Goal: Task Accomplishment & Management: Use online tool/utility

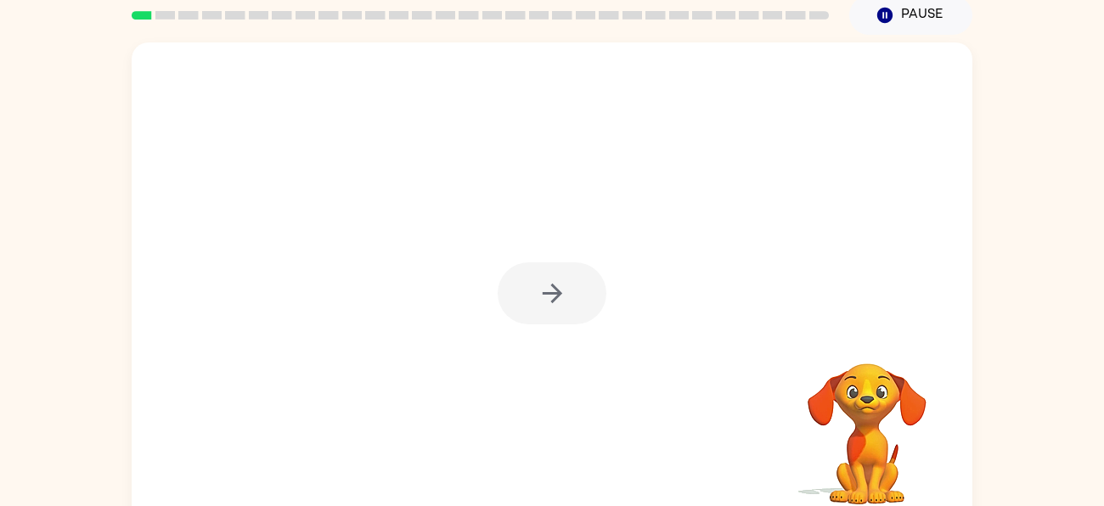
scroll to position [74, 0]
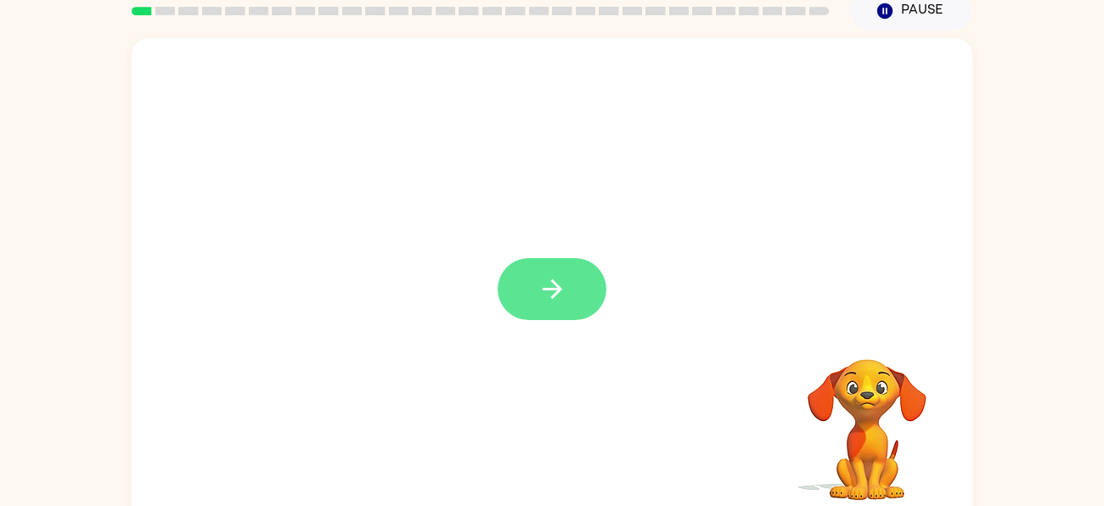
click at [551, 305] on button "button" at bounding box center [552, 289] width 109 height 62
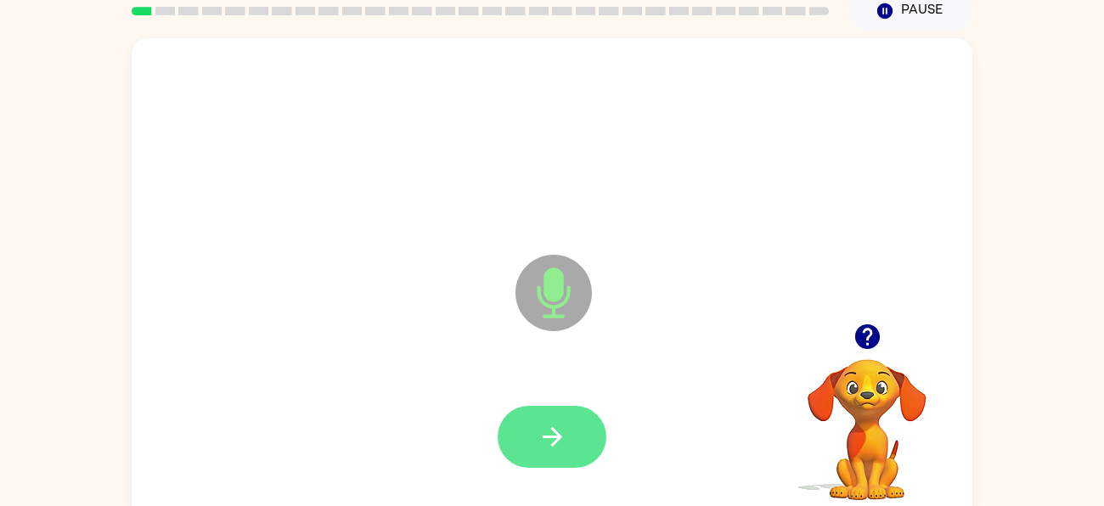
click at [564, 423] on icon "button" at bounding box center [553, 437] width 30 height 30
click at [580, 441] on button "button" at bounding box center [552, 437] width 109 height 62
click at [587, 434] on button "button" at bounding box center [552, 437] width 109 height 62
click at [584, 450] on button "button" at bounding box center [552, 437] width 109 height 62
click at [567, 409] on button "button" at bounding box center [552, 437] width 109 height 62
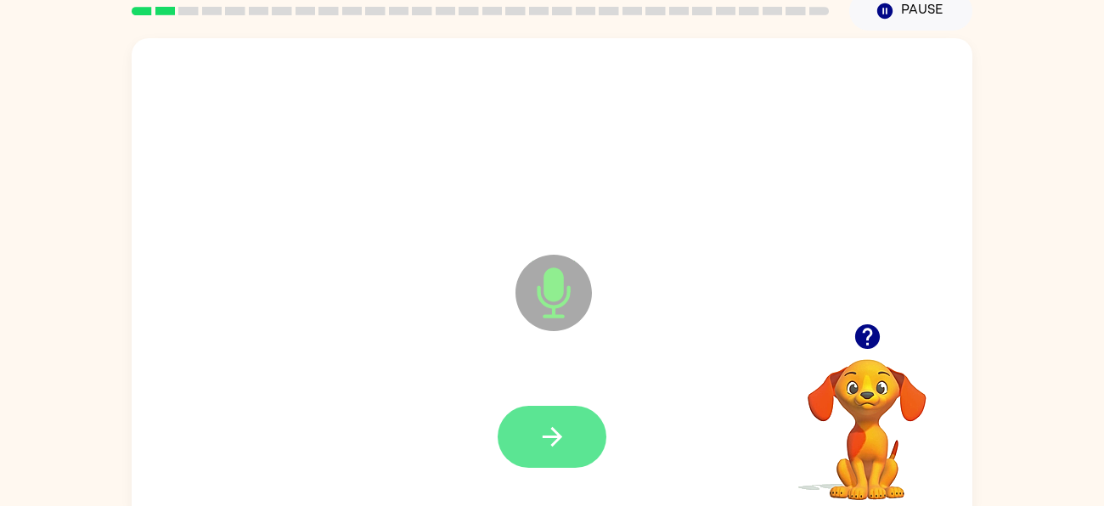
click at [571, 422] on button "button" at bounding box center [552, 437] width 109 height 62
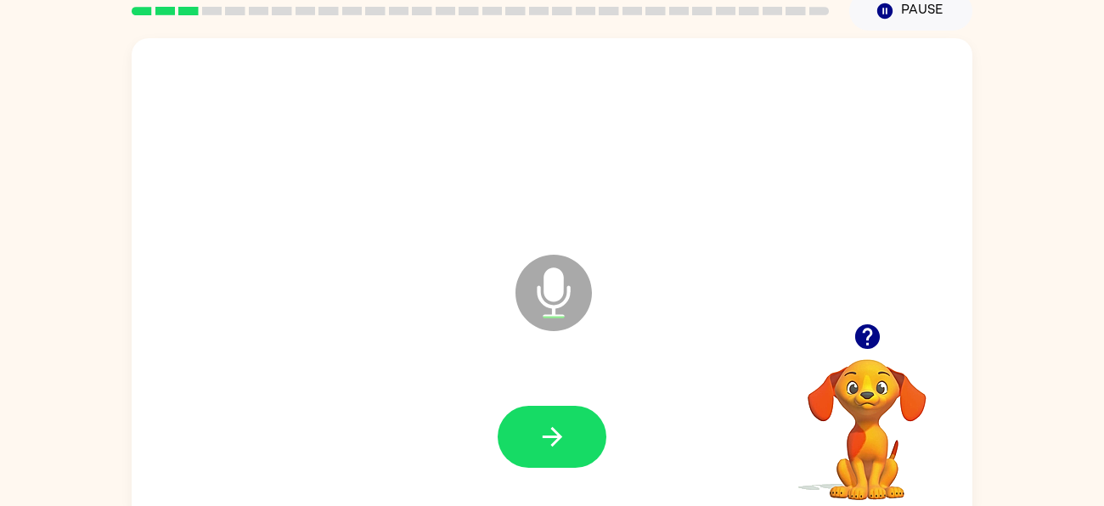
click at [870, 335] on icon "button" at bounding box center [868, 337] width 30 height 30
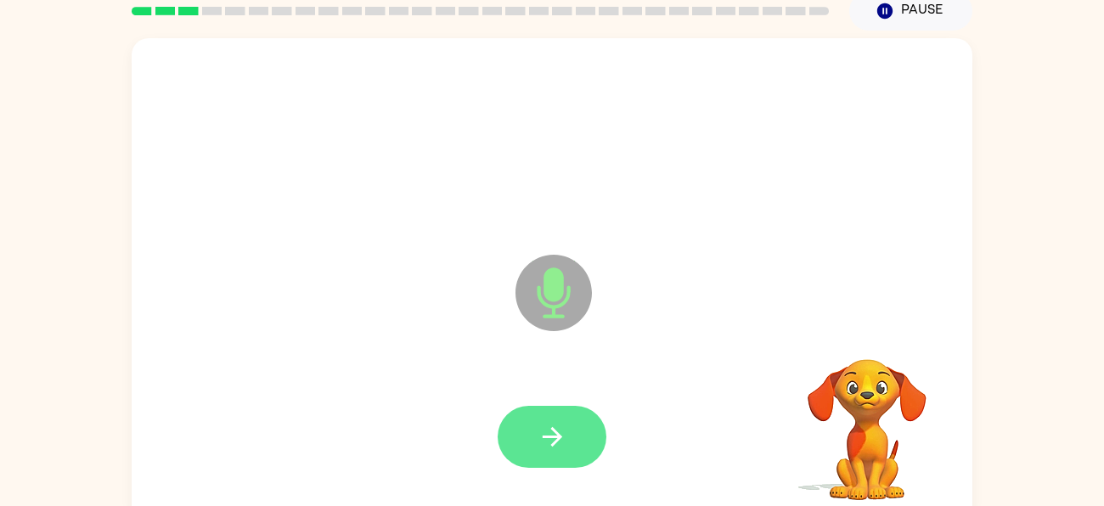
click at [564, 445] on icon "button" at bounding box center [553, 437] width 30 height 30
click at [560, 436] on icon "button" at bounding box center [552, 437] width 20 height 20
click at [566, 426] on icon "button" at bounding box center [553, 437] width 30 height 30
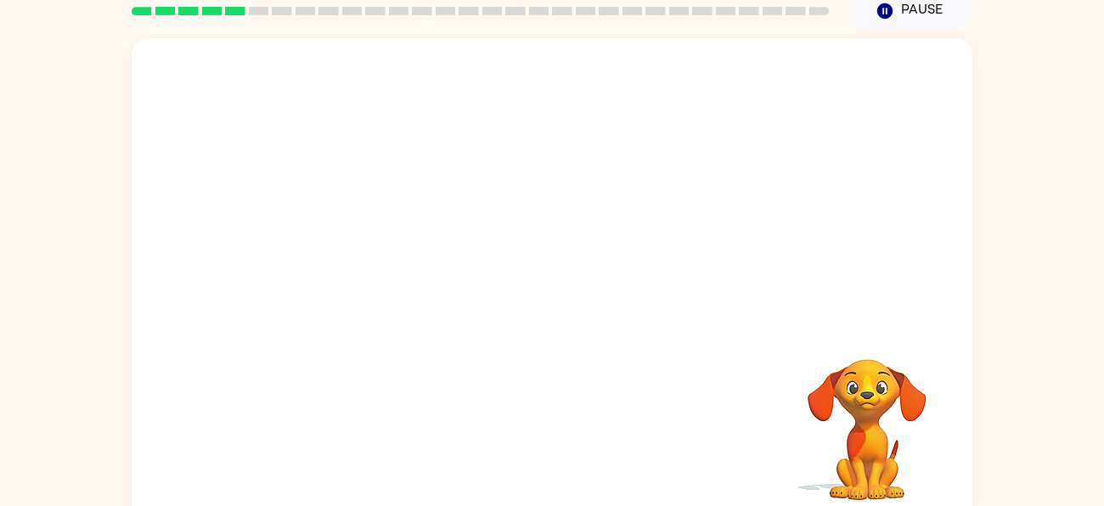
click at [917, 206] on div at bounding box center [552, 141] width 807 height 139
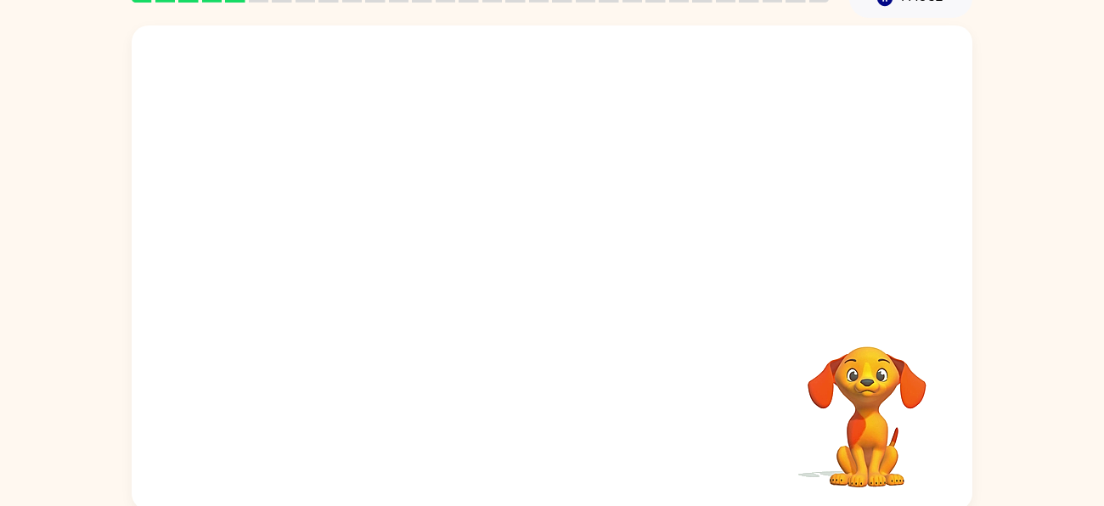
scroll to position [92, 0]
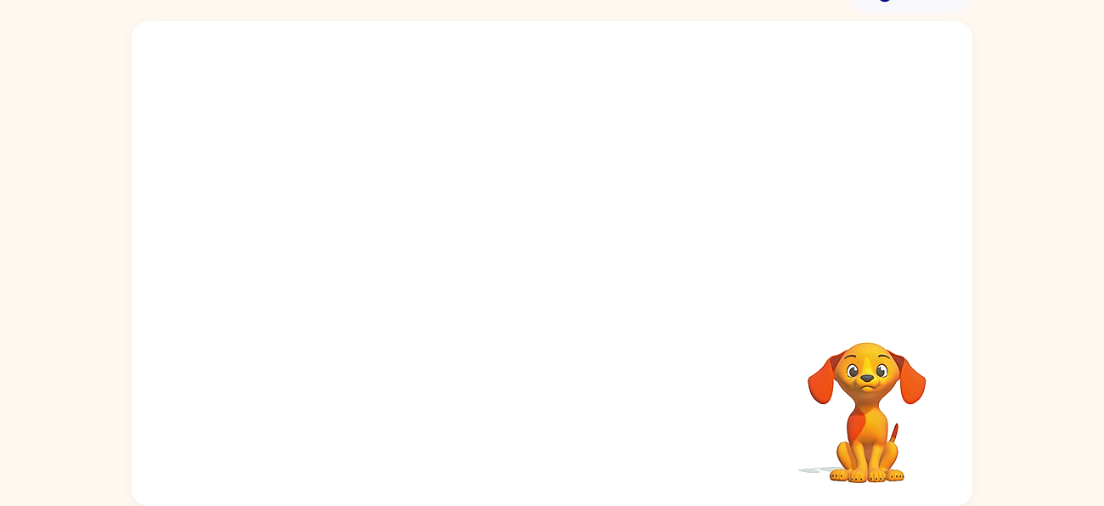
click at [853, 363] on video "Your browser must support playing .mp4 files to use Literably. Please try using…" at bounding box center [867, 401] width 170 height 170
click at [863, 379] on video "Your browser must support playing .mp4 files to use Literably. Please try using…" at bounding box center [867, 401] width 170 height 170
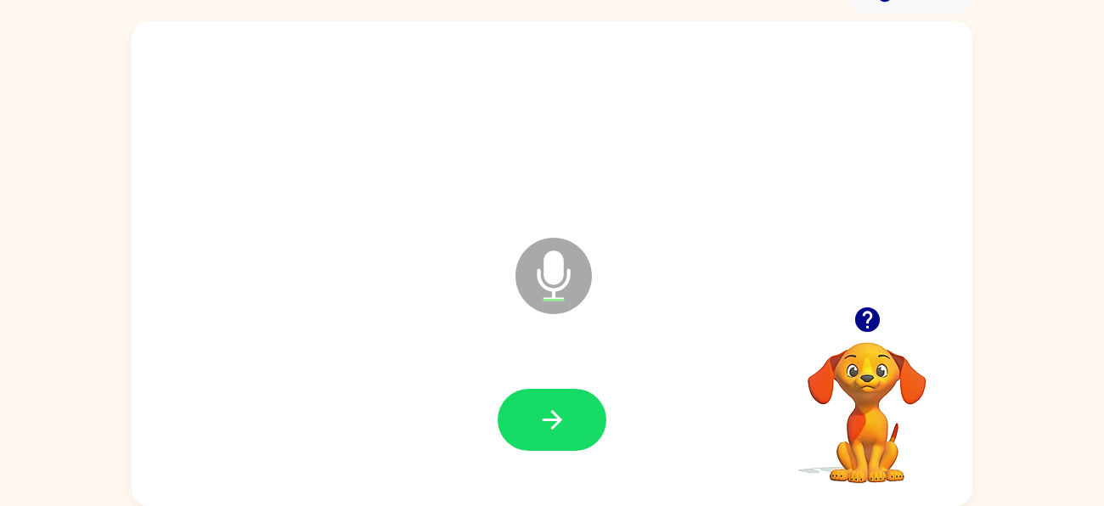
click at [855, 322] on icon "button" at bounding box center [867, 320] width 25 height 25
click at [870, 313] on icon "button" at bounding box center [868, 320] width 30 height 30
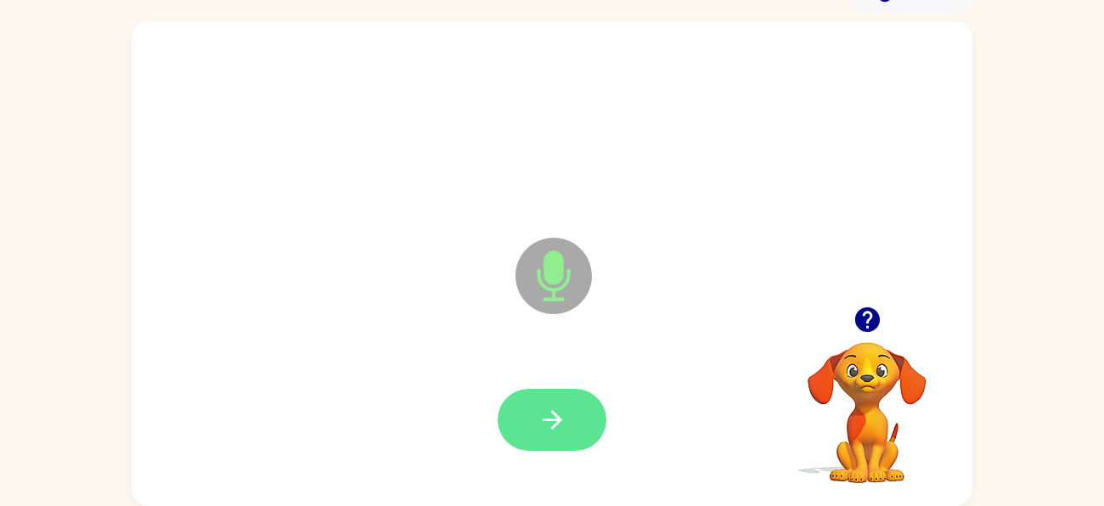
click at [579, 418] on button "button" at bounding box center [552, 420] width 109 height 62
click at [570, 413] on button "button" at bounding box center [552, 420] width 109 height 62
click at [573, 412] on button "button" at bounding box center [552, 420] width 109 height 62
click at [584, 402] on button "button" at bounding box center [552, 420] width 109 height 62
click at [581, 407] on button "button" at bounding box center [552, 420] width 109 height 62
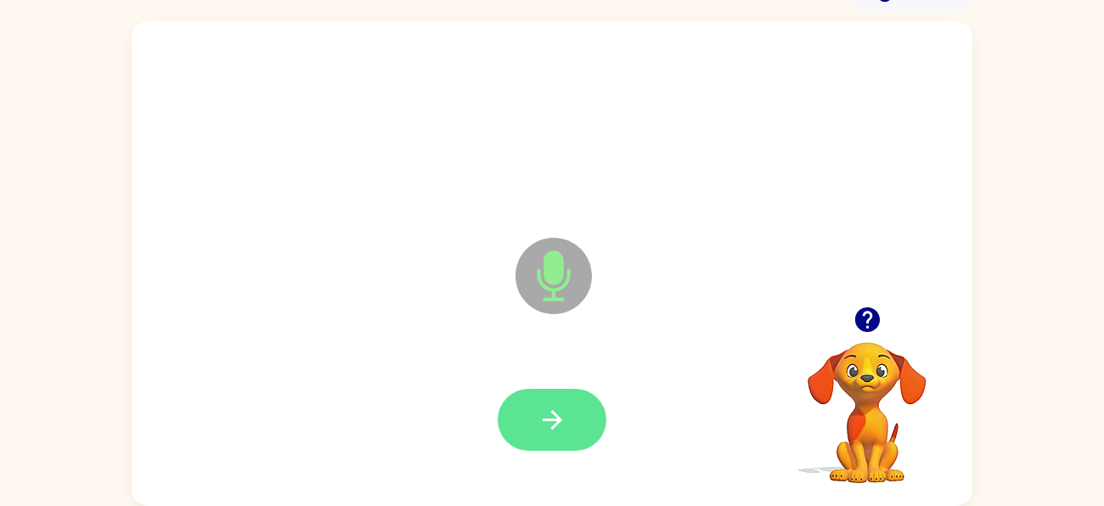
click at [590, 419] on button "button" at bounding box center [552, 420] width 109 height 62
click at [573, 425] on button "button" at bounding box center [552, 420] width 109 height 62
click at [562, 416] on icon "button" at bounding box center [553, 420] width 30 height 30
click at [579, 424] on button "button" at bounding box center [552, 420] width 109 height 62
click at [562, 406] on icon "button" at bounding box center [553, 420] width 30 height 30
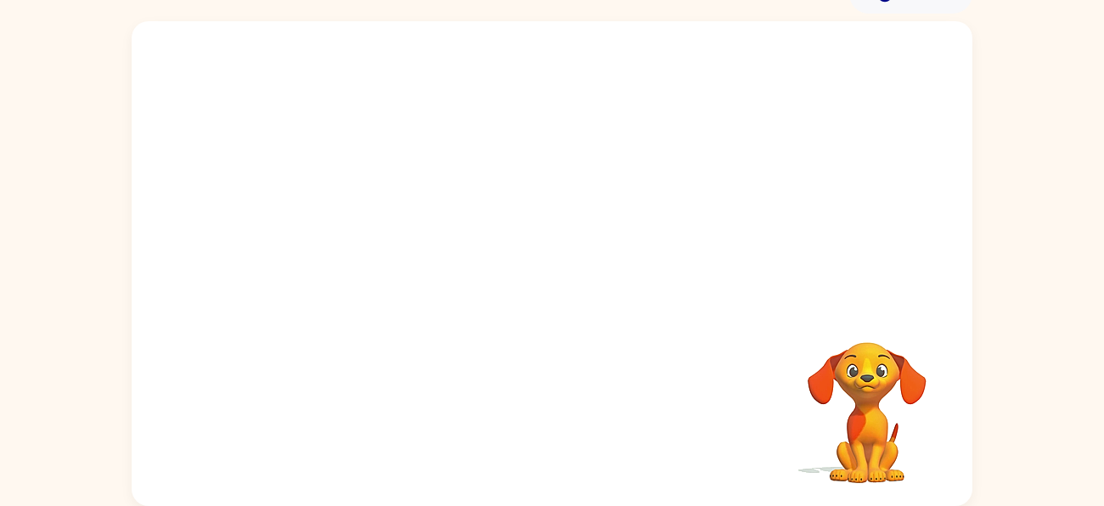
click at [859, 340] on video "Your browser must support playing .mp4 files to use Literably. Please try using…" at bounding box center [867, 401] width 170 height 170
click at [808, 386] on video "Your browser must support playing .mp4 files to use Literably. Please try using…" at bounding box center [867, 401] width 170 height 170
click at [907, 370] on video "Your browser must support playing .mp4 files to use Literably. Please try using…" at bounding box center [867, 401] width 170 height 170
click at [853, 477] on video "Your browser must support playing .mp4 files to use Literably. Please try using…" at bounding box center [867, 401] width 170 height 170
click at [828, 448] on video "Your browser must support playing .mp4 files to use Literably. Please try using…" at bounding box center [867, 401] width 170 height 170
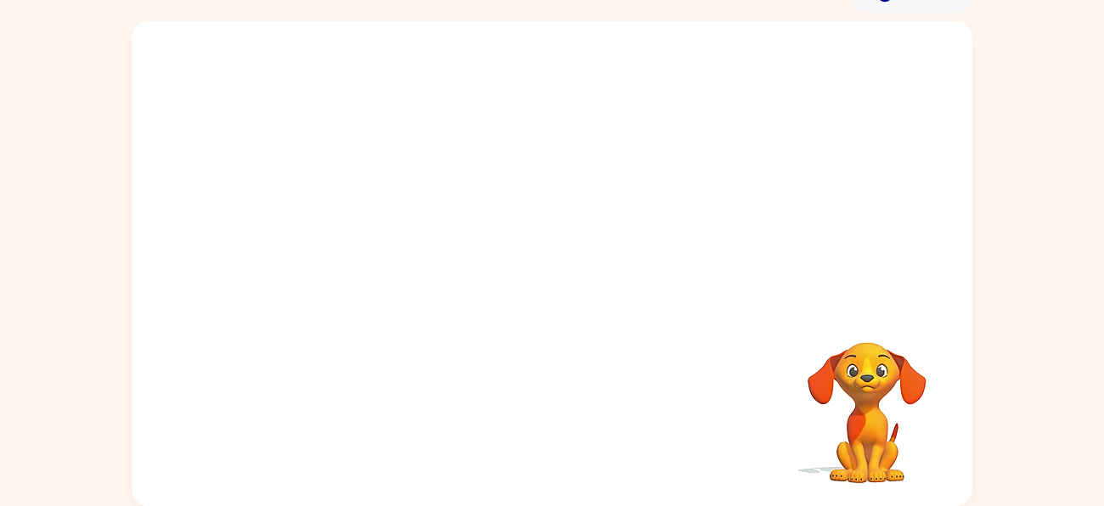
click at [871, 458] on video "Your browser must support playing .mp4 files to use Literably. Please try using…" at bounding box center [867, 401] width 170 height 170
click at [914, 468] on video "Your browser must support playing .mp4 files to use Literably. Please try using…" at bounding box center [867, 401] width 170 height 170
click at [855, 375] on video "Your browser must support playing .mp4 files to use Literably. Please try using…" at bounding box center [867, 401] width 170 height 170
click at [822, 397] on video "Your browser must support playing .mp4 files to use Literably. Please try using…" at bounding box center [867, 401] width 170 height 170
click at [932, 368] on video "Your browser must support playing .mp4 files to use Literably. Please try using…" at bounding box center [867, 401] width 170 height 170
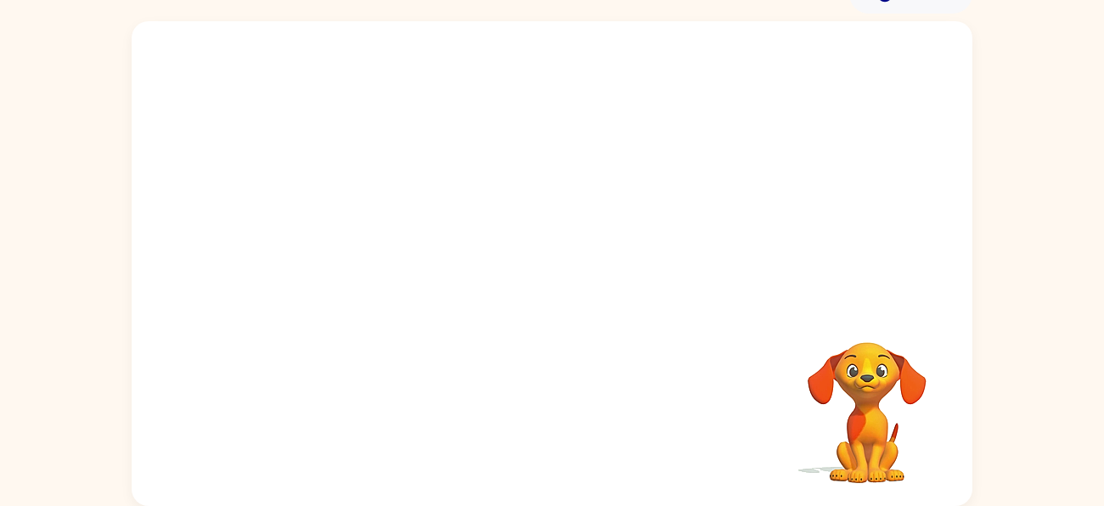
click at [857, 423] on video "Your browser must support playing .mp4 files to use Literably. Please try using…" at bounding box center [867, 401] width 170 height 170
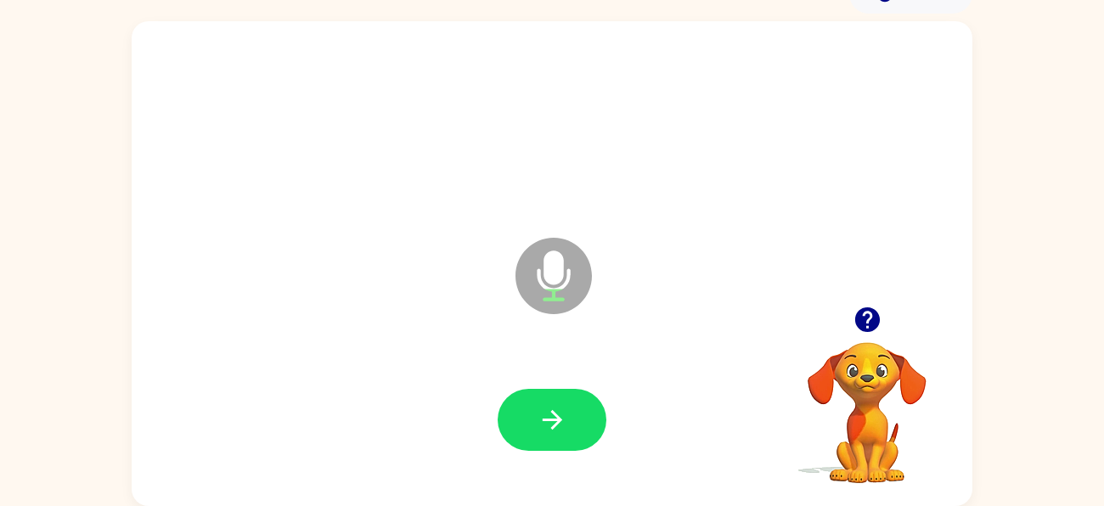
click at [868, 334] on button "button" at bounding box center [867, 319] width 43 height 43
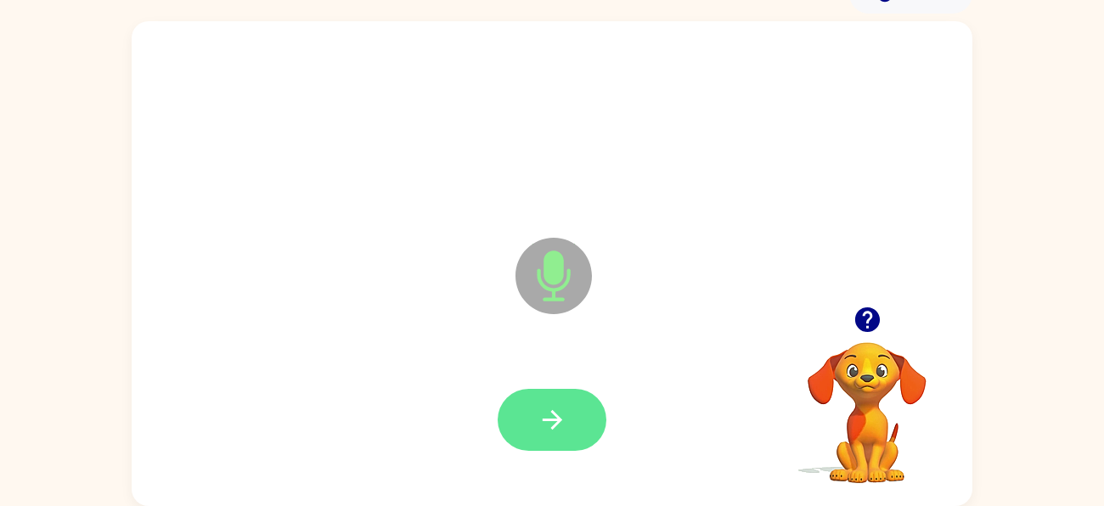
click at [578, 407] on button "button" at bounding box center [552, 420] width 109 height 62
click at [592, 424] on button "button" at bounding box center [552, 420] width 109 height 62
click at [578, 412] on button "button" at bounding box center [552, 420] width 109 height 62
click at [584, 418] on button "button" at bounding box center [552, 420] width 109 height 62
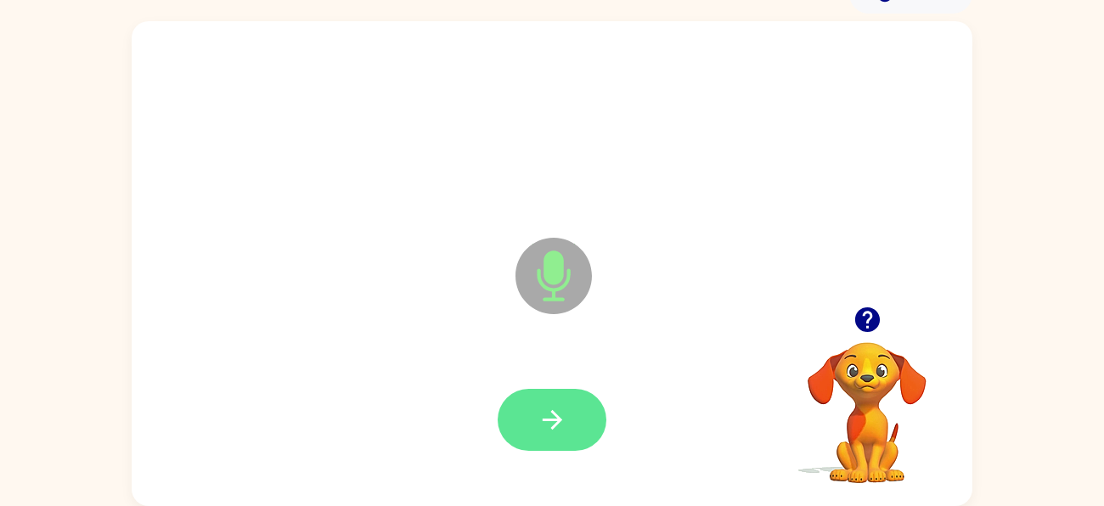
click at [573, 421] on button "button" at bounding box center [552, 420] width 109 height 62
click at [579, 420] on button "button" at bounding box center [552, 420] width 109 height 62
click at [568, 401] on button "button" at bounding box center [552, 420] width 109 height 62
click at [585, 419] on button "button" at bounding box center [552, 420] width 109 height 62
click at [584, 409] on button "button" at bounding box center [552, 420] width 109 height 62
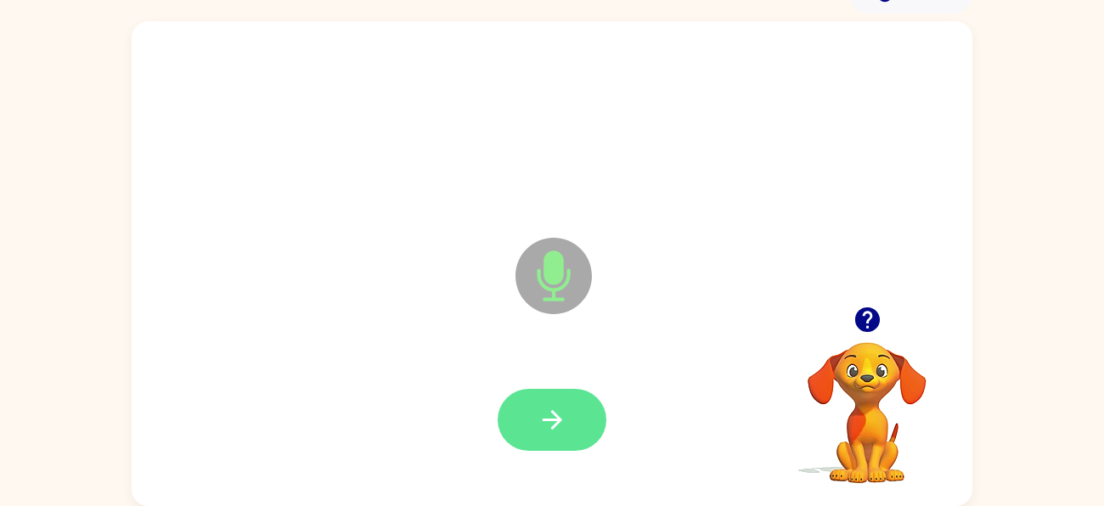
click at [602, 415] on button "button" at bounding box center [552, 420] width 109 height 62
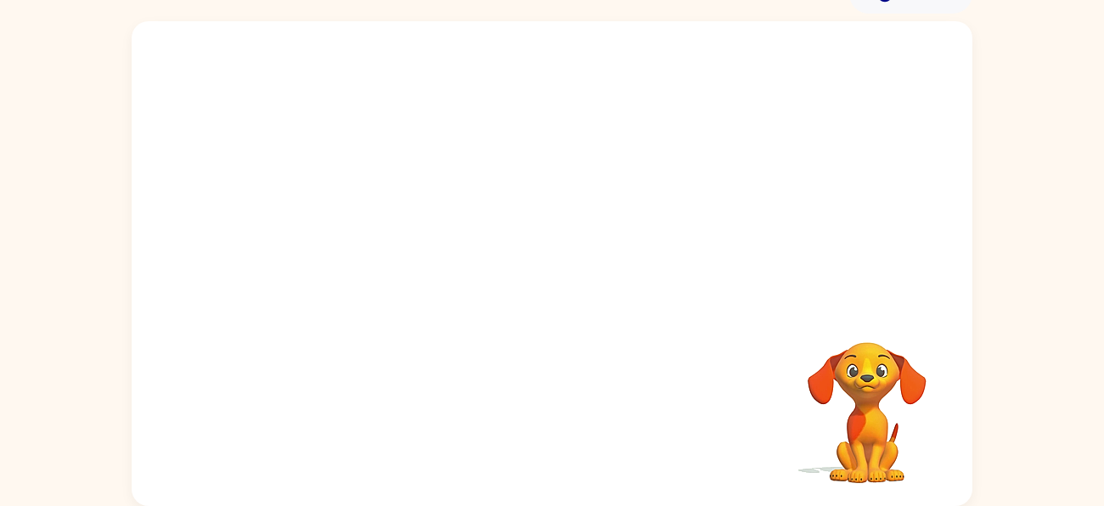
click at [873, 376] on video "Your browser must support playing .mp4 files to use Literably. Please try using…" at bounding box center [867, 401] width 170 height 170
click at [799, 373] on video "Your browser must support playing .mp4 files to use Literably. Please try using…" at bounding box center [867, 401] width 170 height 170
click at [929, 368] on video "Your browser must support playing .mp4 files to use Literably. Please try using…" at bounding box center [867, 401] width 170 height 170
click at [900, 432] on video "Your browser must support playing .mp4 files to use Literably. Please try using…" at bounding box center [867, 401] width 170 height 170
click at [907, 426] on video "Your browser must support playing .mp4 files to use Literably. Please try using…" at bounding box center [867, 401] width 170 height 170
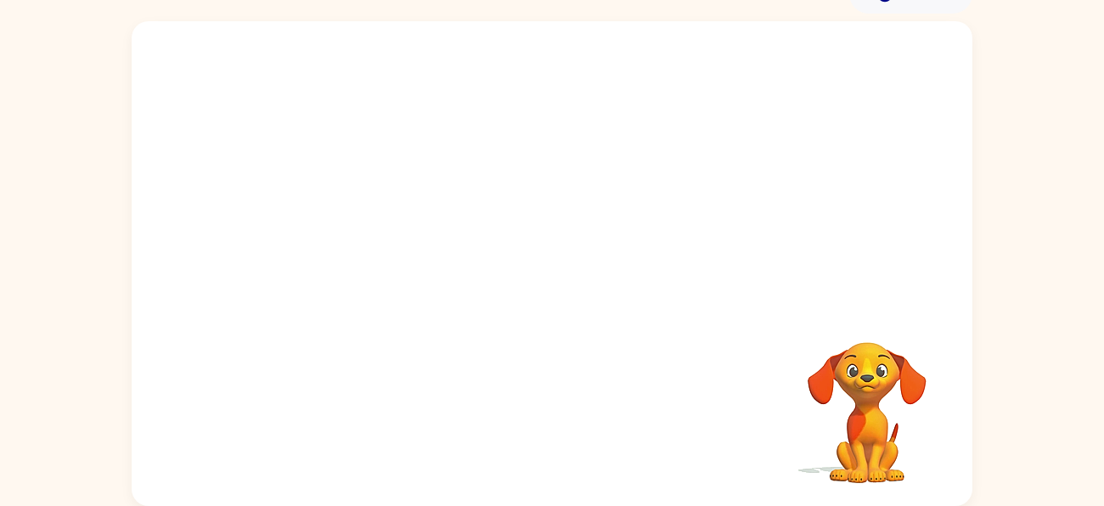
click at [905, 469] on video "Your browser must support playing .mp4 files to use Literably. Please try using…" at bounding box center [867, 401] width 170 height 170
click at [872, 467] on video "Your browser must support playing .mp4 files to use Literably. Please try using…" at bounding box center [867, 401] width 170 height 170
click at [849, 462] on video "Your browser must support playing .mp4 files to use Literably. Please try using…" at bounding box center [867, 401] width 170 height 170
click at [842, 458] on video "Your browser must support playing .mp4 files to use Literably. Please try using…" at bounding box center [867, 401] width 170 height 170
click at [883, 432] on video "Your browser must support playing .mp4 files to use Literably. Please try using…" at bounding box center [867, 401] width 170 height 170
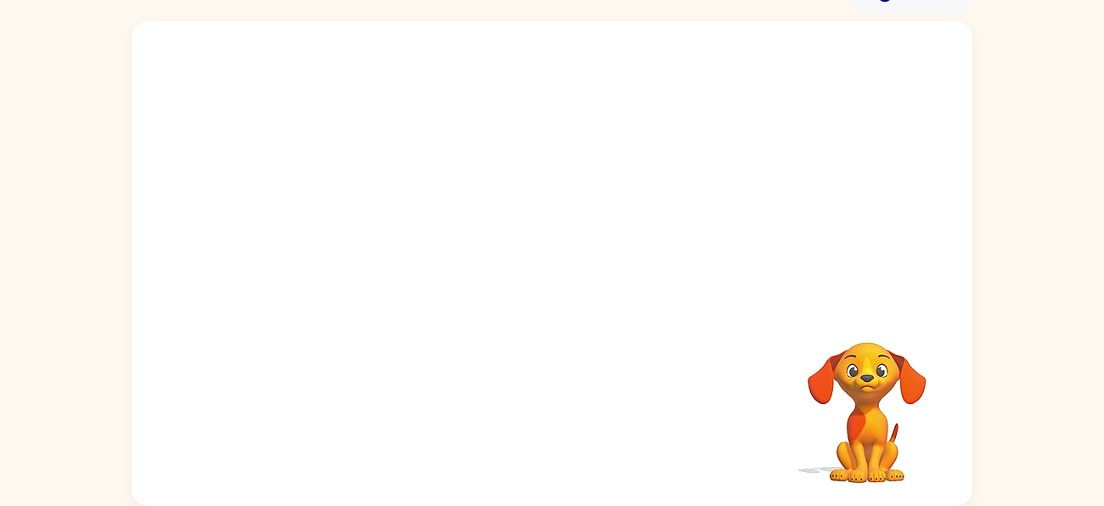
click at [906, 388] on video "Your browser must support playing .mp4 files to use Literably. Please try using…" at bounding box center [867, 401] width 170 height 170
click at [847, 379] on video "Your browser must support playing .mp4 files to use Literably. Please try using…" at bounding box center [867, 401] width 170 height 170
click at [912, 381] on video "Your browser must support playing .mp4 files to use Literably. Please try using…" at bounding box center [867, 401] width 170 height 170
click at [831, 375] on video "Your browser must support playing .mp4 files to use Literably. Please try using…" at bounding box center [867, 401] width 170 height 170
click at [892, 432] on video "Your browser must support playing .mp4 files to use Literably. Please try using…" at bounding box center [867, 401] width 170 height 170
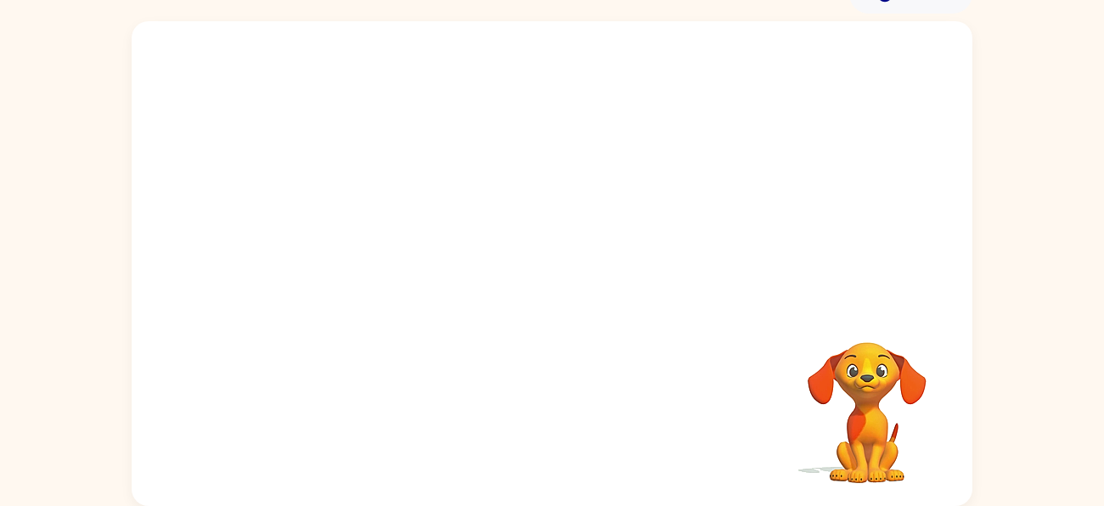
click at [906, 468] on video "Your browser must support playing .mp4 files to use Literably. Please try using…" at bounding box center [867, 401] width 170 height 170
click at [881, 468] on video "Your browser must support playing .mp4 files to use Literably. Please try using…" at bounding box center [867, 401] width 170 height 170
click at [853, 465] on video "Your browser must support playing .mp4 files to use Literably. Please try using…" at bounding box center [867, 401] width 170 height 170
click at [839, 462] on video "Your browser must support playing .mp4 files to use Literably. Please try using…" at bounding box center [867, 401] width 170 height 170
click at [870, 413] on video "Your browser must support playing .mp4 files to use Literably. Please try using…" at bounding box center [867, 401] width 170 height 170
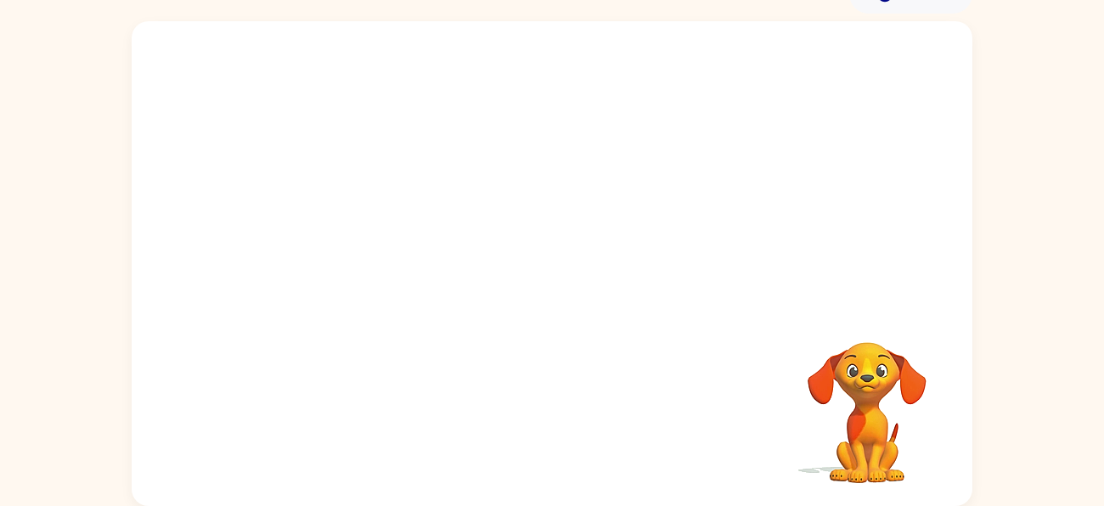
click at [913, 383] on video "Your browser must support playing .mp4 files to use Literably. Please try using…" at bounding box center [867, 401] width 170 height 170
click at [813, 391] on video "Your browser must support playing .mp4 files to use Literably. Please try using…" at bounding box center [867, 401] width 170 height 170
click at [871, 373] on video "Your browser must support playing .mp4 files to use Literably. Please try using…" at bounding box center [867, 401] width 170 height 170
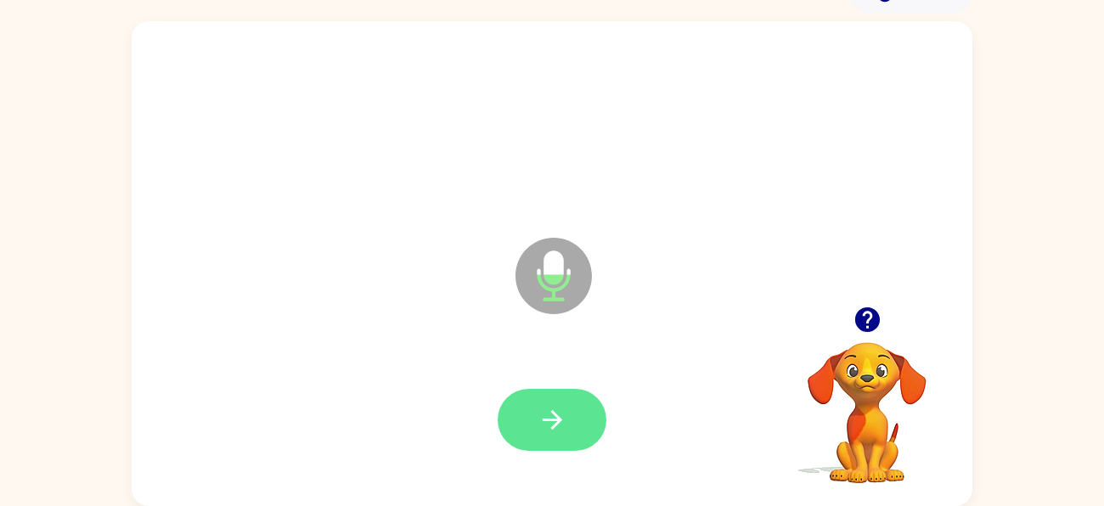
click at [584, 409] on button "button" at bounding box center [552, 420] width 109 height 62
click at [583, 437] on button "button" at bounding box center [552, 420] width 109 height 62
click at [573, 425] on button "button" at bounding box center [552, 420] width 109 height 62
click at [586, 415] on button "button" at bounding box center [552, 420] width 109 height 62
click at [568, 411] on button "button" at bounding box center [552, 420] width 109 height 62
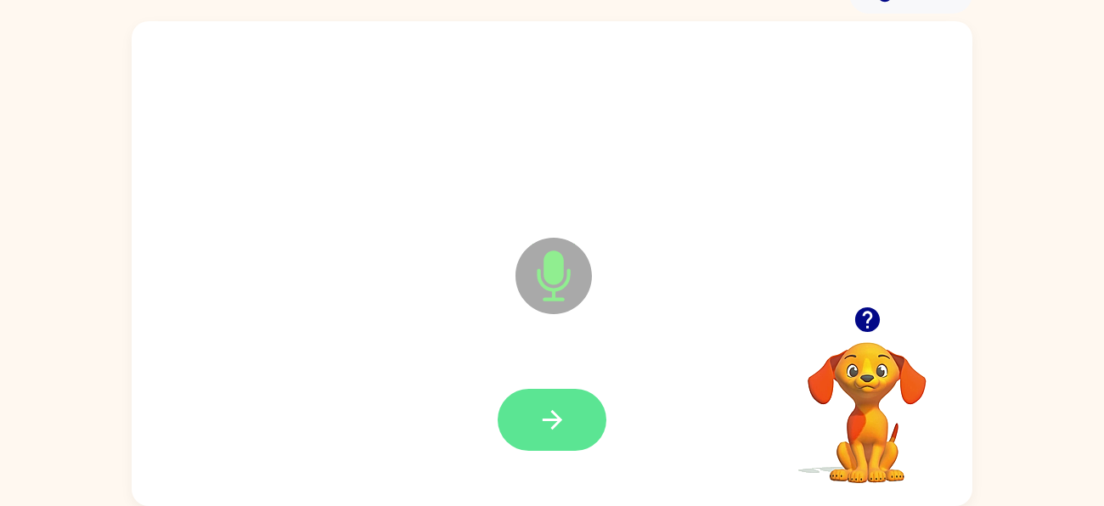
click at [584, 389] on button "button" at bounding box center [552, 420] width 109 height 62
click at [568, 415] on button "button" at bounding box center [552, 420] width 109 height 62
click at [575, 417] on button "button" at bounding box center [552, 420] width 109 height 62
click at [562, 431] on icon "button" at bounding box center [553, 420] width 30 height 30
click at [565, 415] on icon "button" at bounding box center [553, 420] width 30 height 30
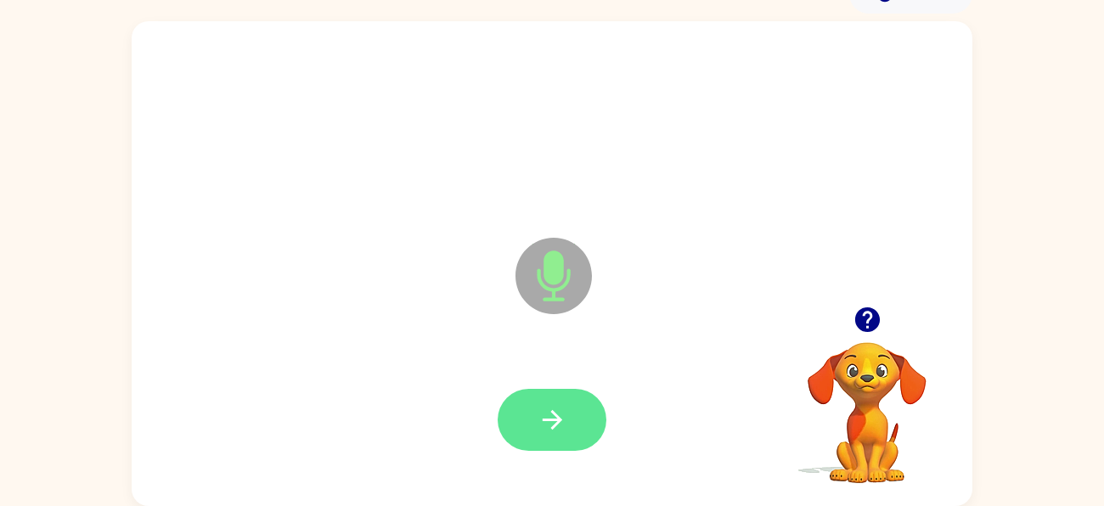
click at [588, 424] on button "button" at bounding box center [552, 420] width 109 height 62
click at [570, 414] on button "button" at bounding box center [552, 420] width 109 height 62
click at [579, 398] on button "button" at bounding box center [552, 420] width 109 height 62
click at [567, 431] on button "button" at bounding box center [552, 420] width 109 height 62
click at [581, 412] on button "button" at bounding box center [552, 420] width 109 height 62
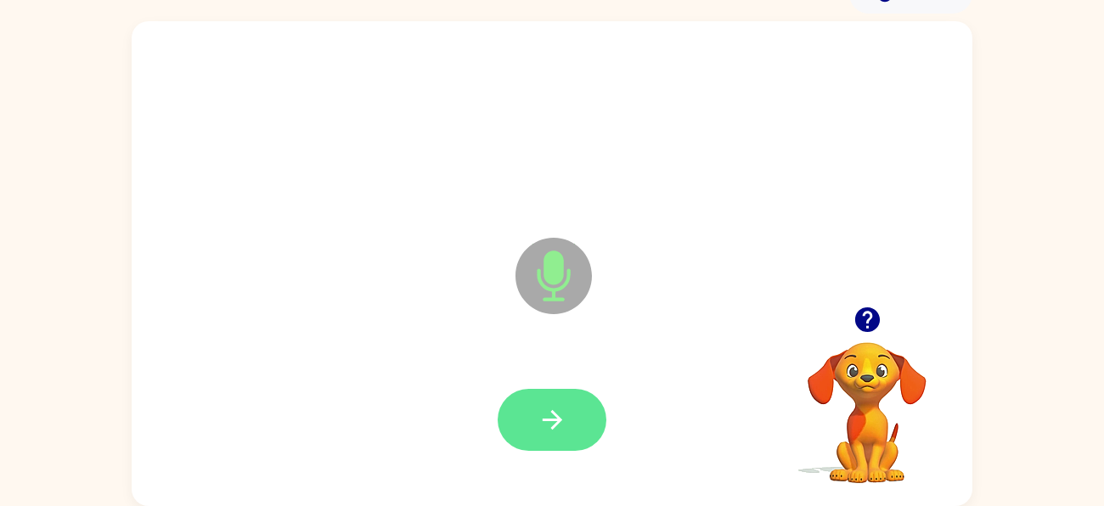
click at [588, 437] on button "button" at bounding box center [552, 420] width 109 height 62
click at [596, 427] on button "button" at bounding box center [552, 420] width 109 height 62
click at [579, 419] on button "button" at bounding box center [552, 420] width 109 height 62
click at [568, 435] on button "button" at bounding box center [552, 420] width 109 height 62
click at [569, 419] on button "button" at bounding box center [552, 420] width 109 height 62
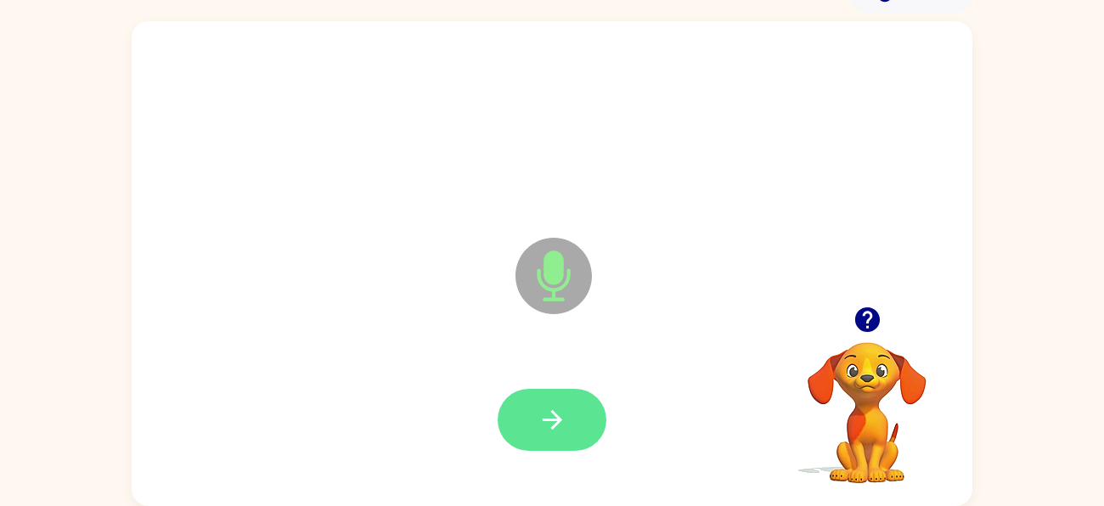
click at [584, 409] on button "button" at bounding box center [552, 420] width 109 height 62
click at [579, 424] on button "button" at bounding box center [552, 420] width 109 height 62
click at [580, 421] on button "button" at bounding box center [552, 420] width 109 height 62
click at [571, 418] on button "button" at bounding box center [552, 420] width 109 height 62
click at [570, 415] on button "button" at bounding box center [552, 420] width 109 height 62
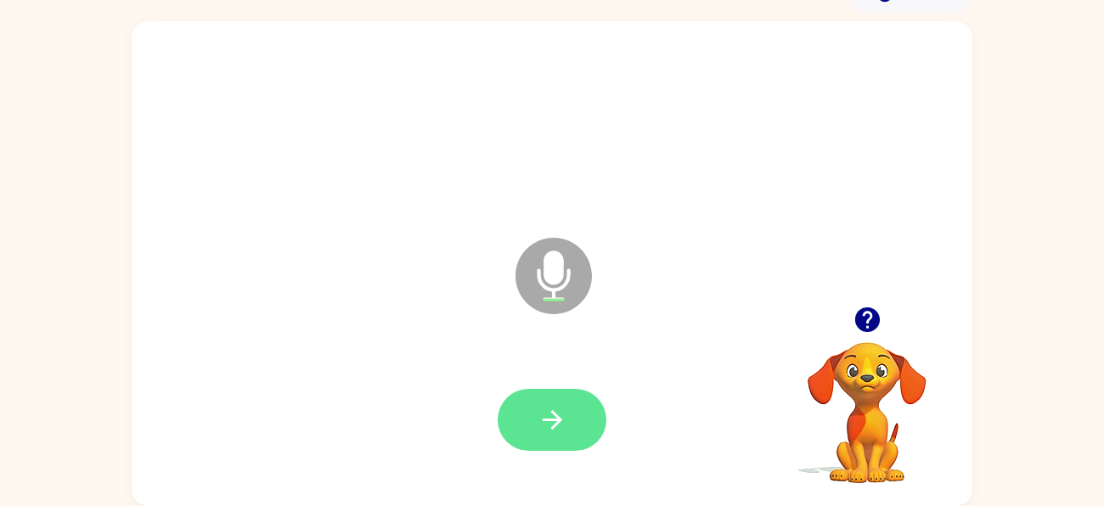
click at [596, 409] on button "button" at bounding box center [552, 420] width 109 height 62
click at [585, 437] on button "button" at bounding box center [552, 420] width 109 height 62
click at [568, 441] on button "button" at bounding box center [552, 420] width 109 height 62
click at [577, 407] on button "button" at bounding box center [552, 420] width 109 height 62
click at [572, 411] on button "button" at bounding box center [552, 420] width 109 height 62
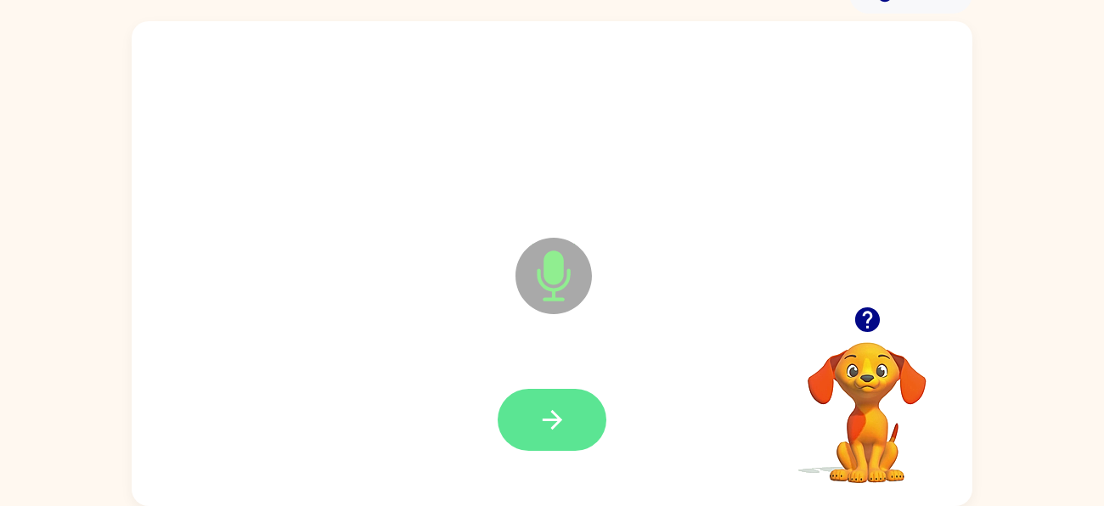
click at [568, 418] on button "button" at bounding box center [552, 420] width 109 height 62
click at [565, 412] on icon "button" at bounding box center [553, 420] width 30 height 30
click at [582, 404] on button "button" at bounding box center [552, 420] width 109 height 62
click at [572, 420] on button "button" at bounding box center [552, 420] width 109 height 62
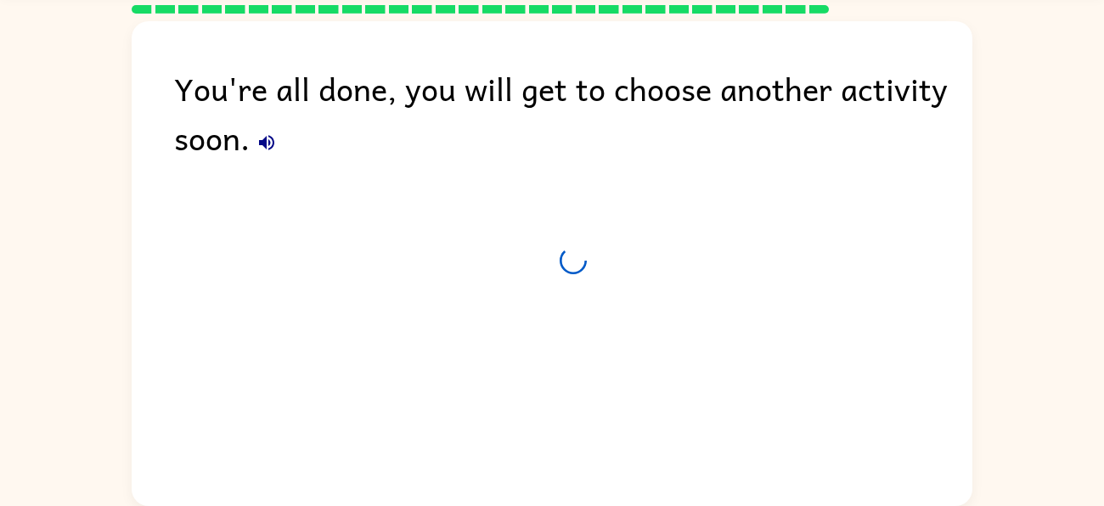
scroll to position [61, 0]
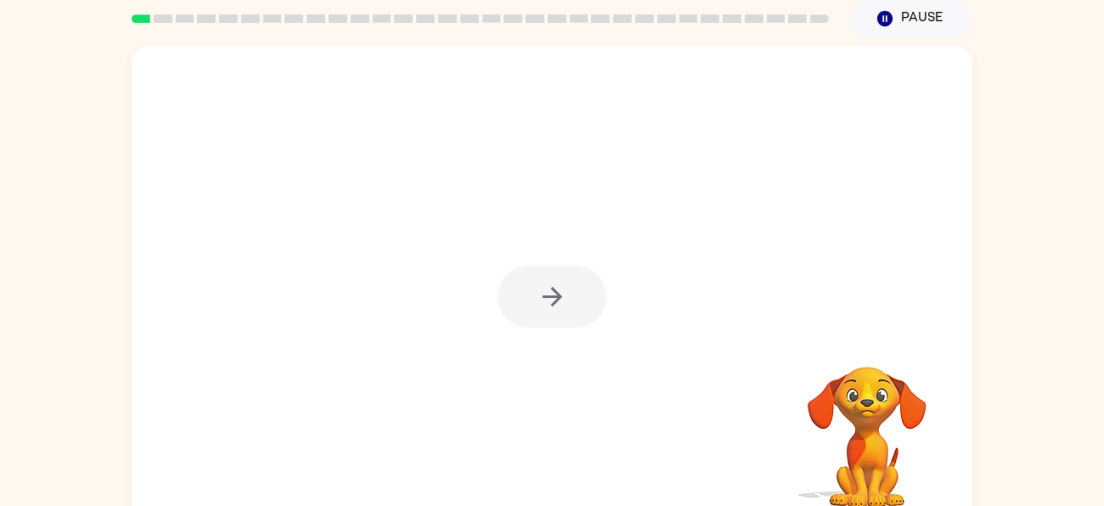
scroll to position [68, 0]
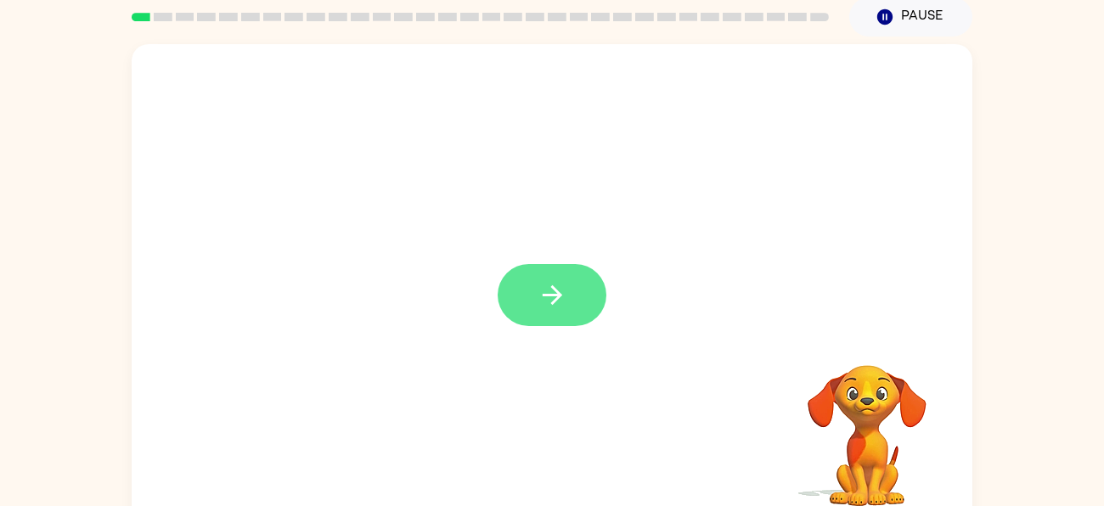
click at [555, 319] on button "button" at bounding box center [552, 295] width 109 height 62
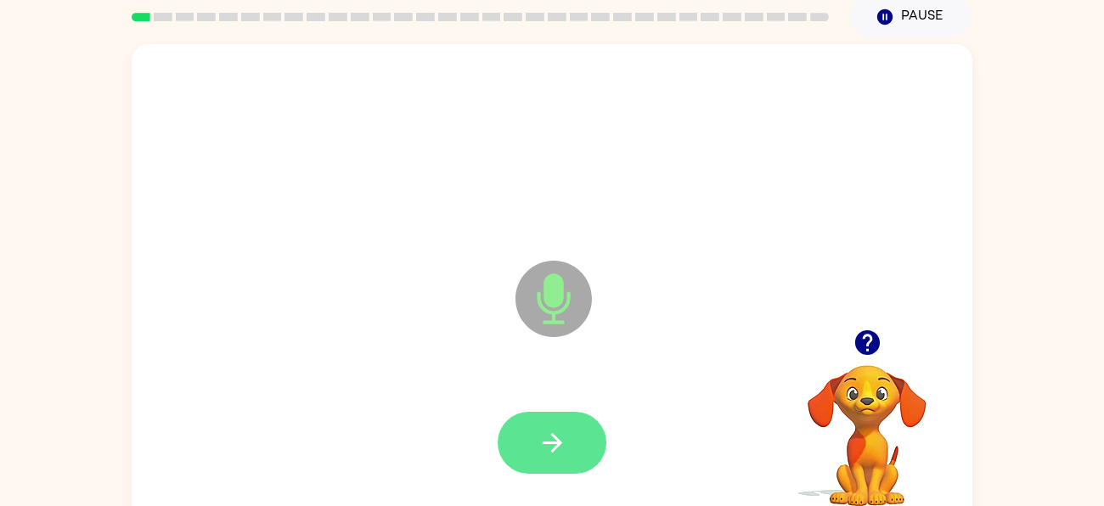
click at [584, 452] on button "button" at bounding box center [552, 443] width 109 height 62
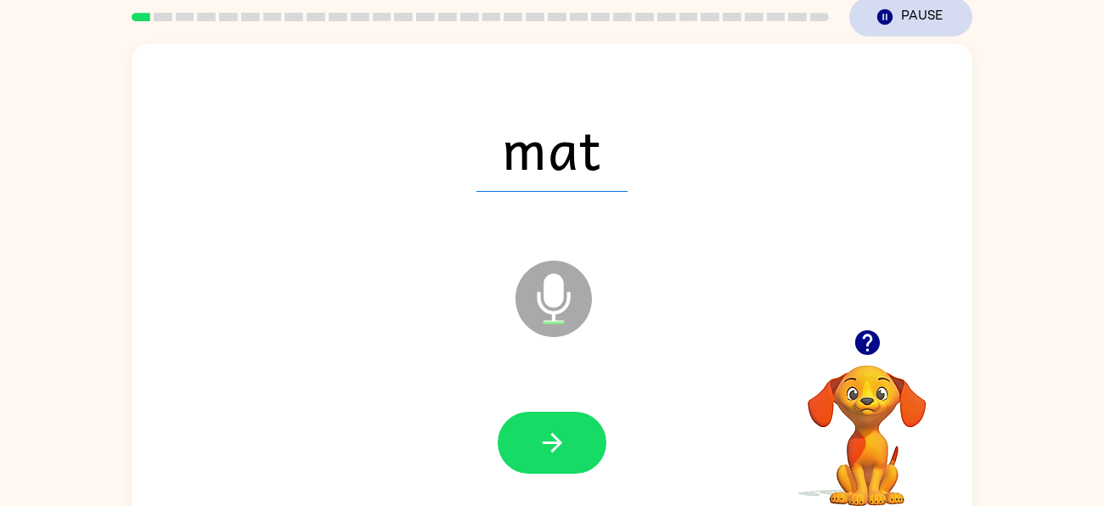
click at [929, 12] on button "Pause Pause" at bounding box center [911, 16] width 123 height 39
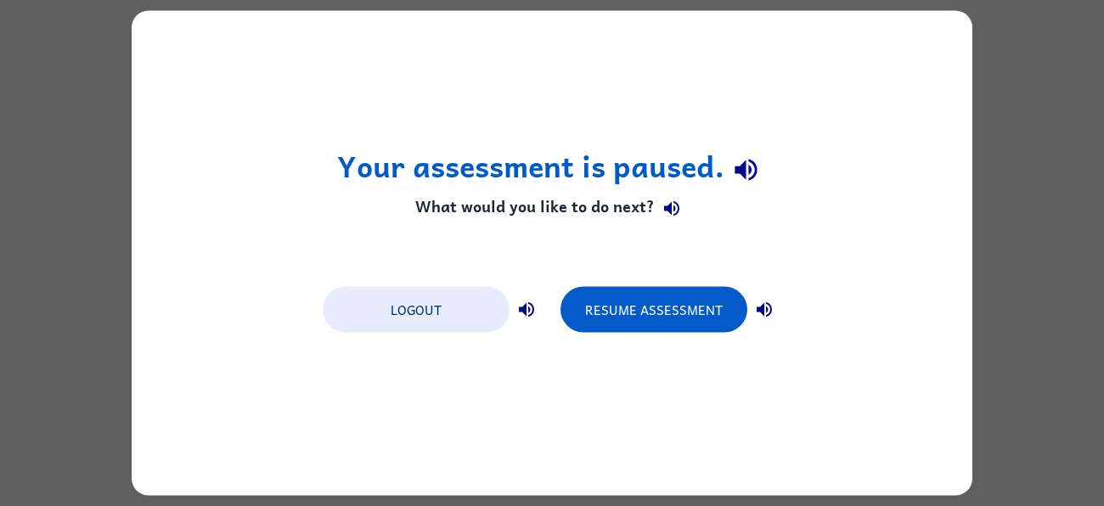
scroll to position [0, 0]
click at [432, 321] on button "Logout" at bounding box center [416, 310] width 187 height 46
